Goal: Transaction & Acquisition: Book appointment/travel/reservation

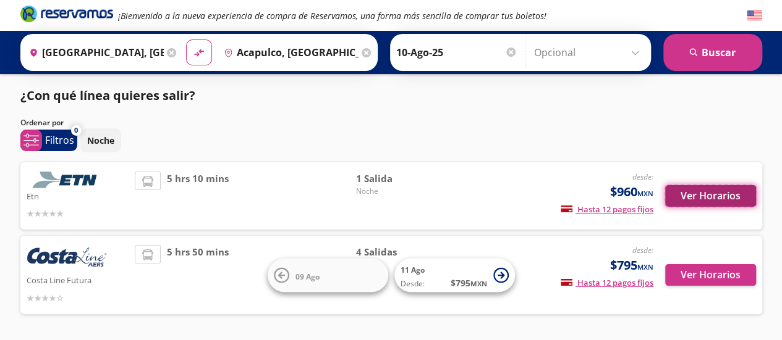
click at [719, 194] on button "Ver Horarios" at bounding box center [710, 196] width 91 height 22
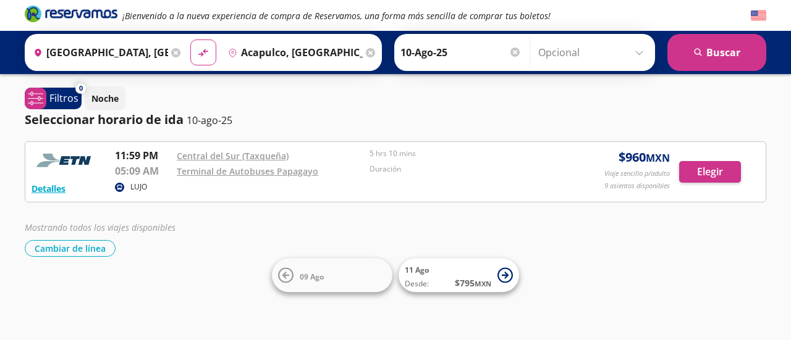
click at [716, 228] on div "Mostrando todos los viajes disponibles" at bounding box center [395, 227] width 741 height 13
click at [677, 224] on div "Mostrando todos los viajes disponibles" at bounding box center [395, 227] width 741 height 13
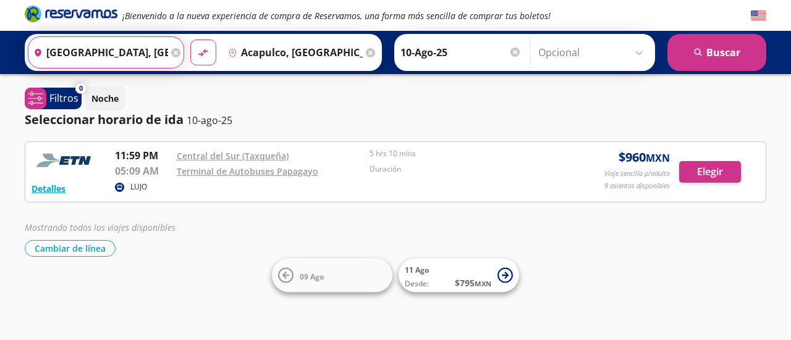
click at [125, 52] on input "[GEOGRAPHIC_DATA], [GEOGRAPHIC_DATA]" at bounding box center [98, 52] width 140 height 31
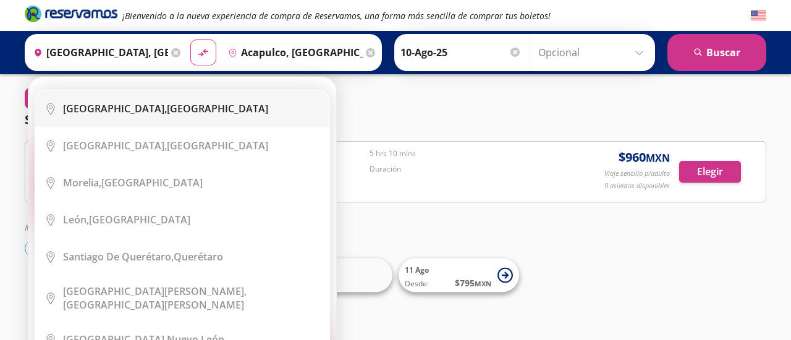
click at [214, 110] on div "[GEOGRAPHIC_DATA], [GEOGRAPHIC_DATA]" at bounding box center [165, 109] width 205 height 14
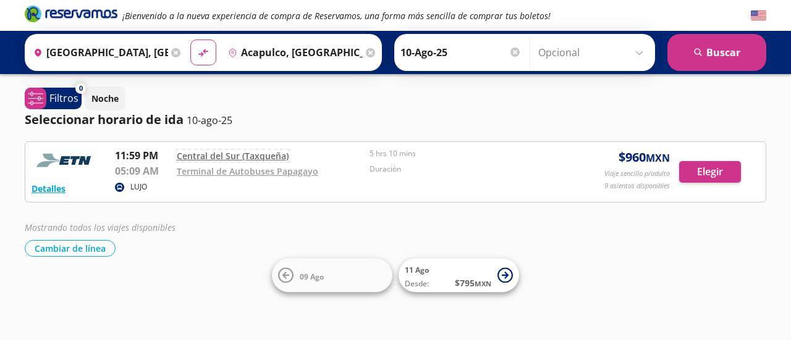
click at [232, 154] on link "Central del Sur (Taxqueña)" at bounding box center [233, 156] width 112 height 12
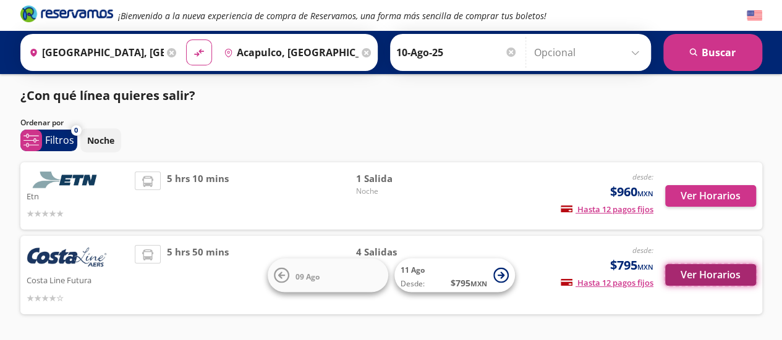
click at [715, 279] on button "Ver Horarios" at bounding box center [710, 275] width 91 height 22
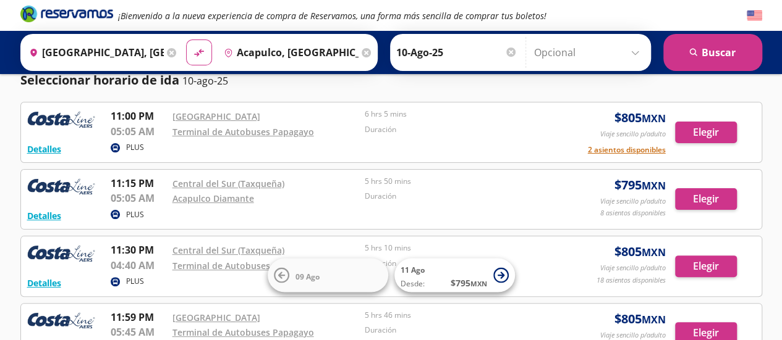
scroll to position [39, 0]
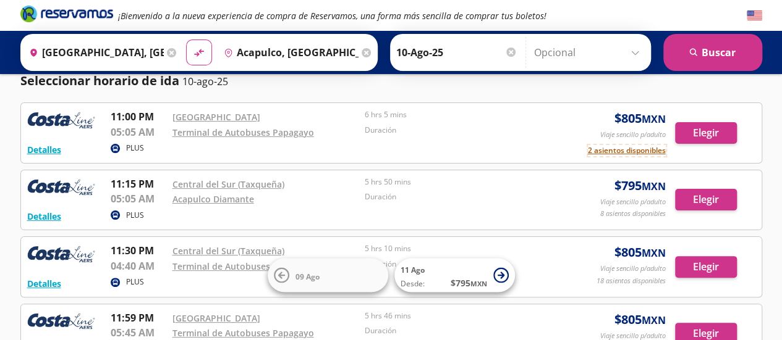
click at [620, 149] on button "2 asientos disponibles" at bounding box center [627, 150] width 78 height 11
